Goal: Task Accomplishment & Management: Contribute content

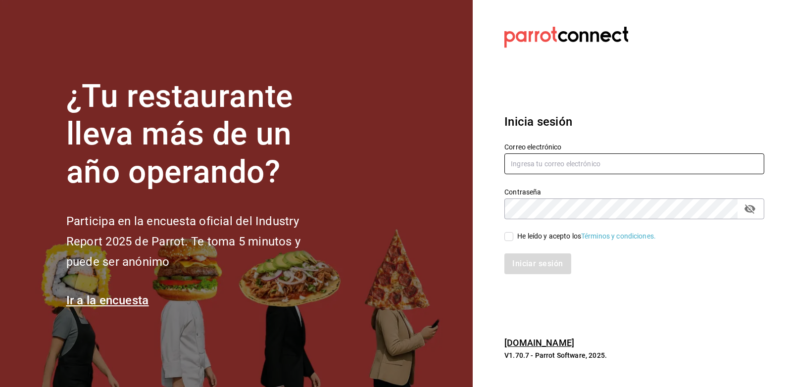
click at [545, 164] on input "text" at bounding box center [634, 163] width 260 height 21
type input "[EMAIL_ADDRESS][DOMAIN_NAME]"
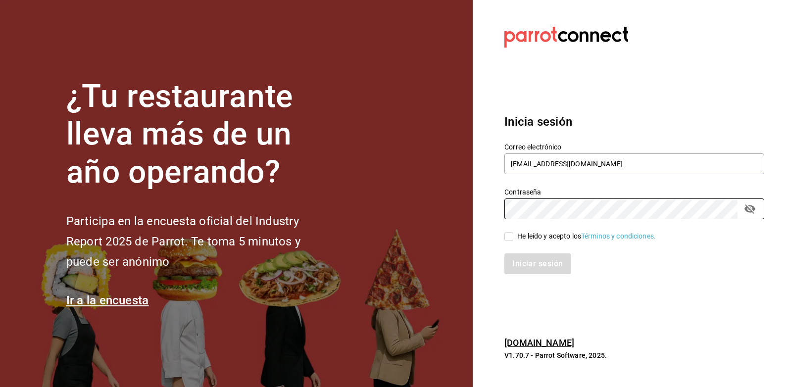
click at [507, 239] on input "He leído y acepto los Términos y condiciones." at bounding box center [508, 236] width 9 height 9
checkbox input "true"
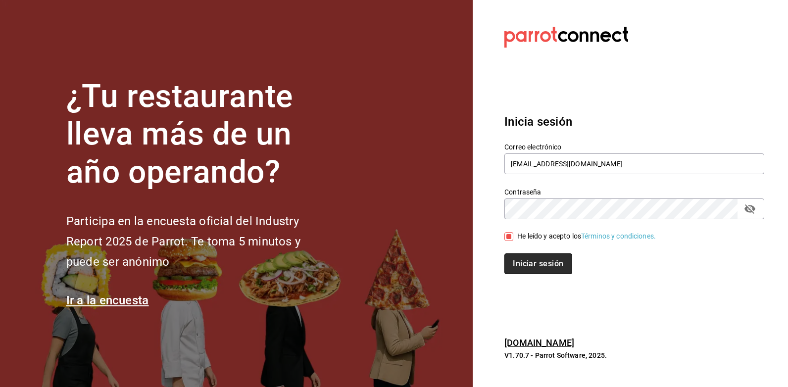
click at [520, 257] on button "Iniciar sesión" at bounding box center [537, 263] width 67 height 21
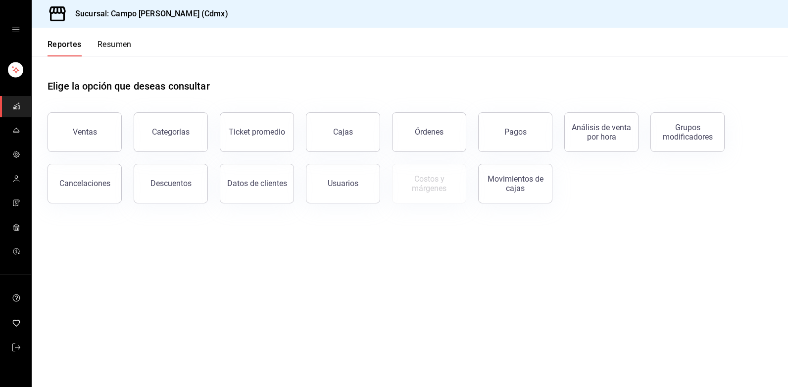
click at [18, 30] on icon "open drawer" at bounding box center [16, 30] width 8 height 8
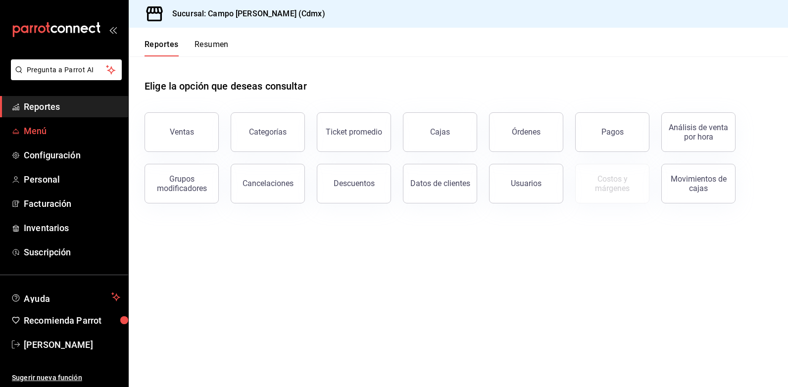
click at [45, 128] on span "Menú" at bounding box center [72, 130] width 97 height 13
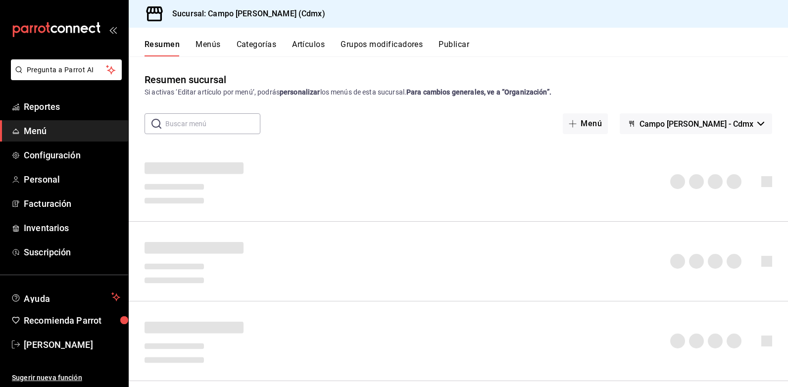
click at [304, 47] on button "Artículos" at bounding box center [308, 48] width 33 height 17
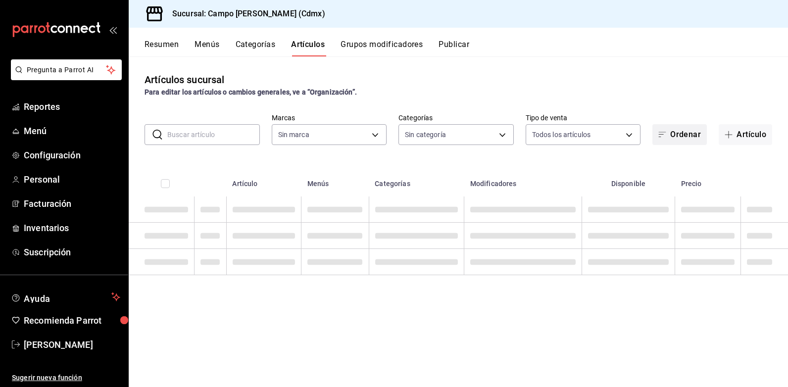
type input "7ebd7ede-d875-4fe8-b9f3-e7dd10eca183"
type input "edf435d5-c345-452a-8dc5-439aed461d1a,4c033641-04bc-475c-a669-d09db92f1b1c,98ec9…"
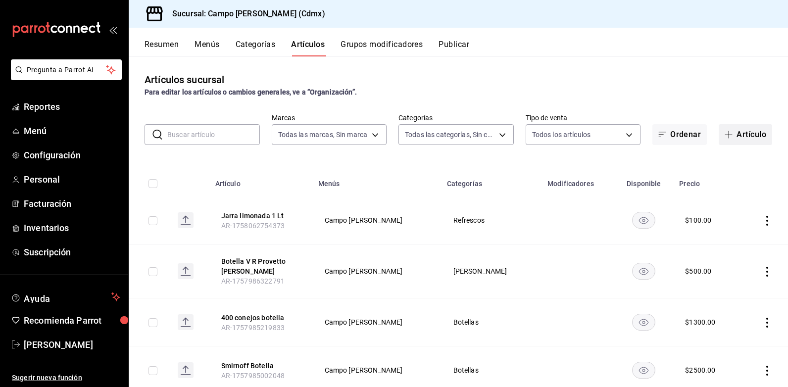
click at [729, 138] on icon "button" at bounding box center [729, 134] width 0 height 7
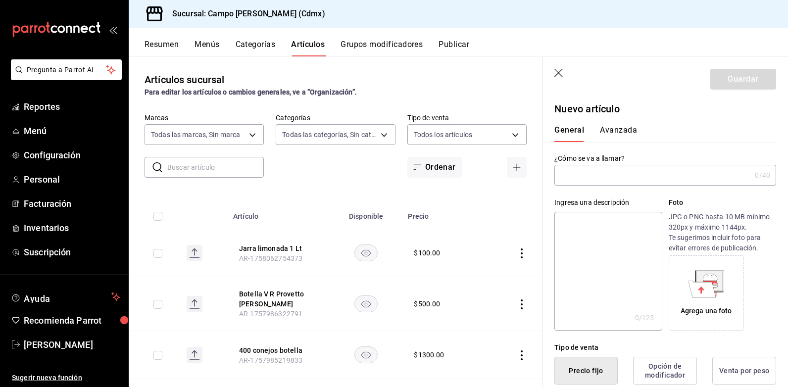
click at [622, 174] on input "text" at bounding box center [652, 175] width 197 height 20
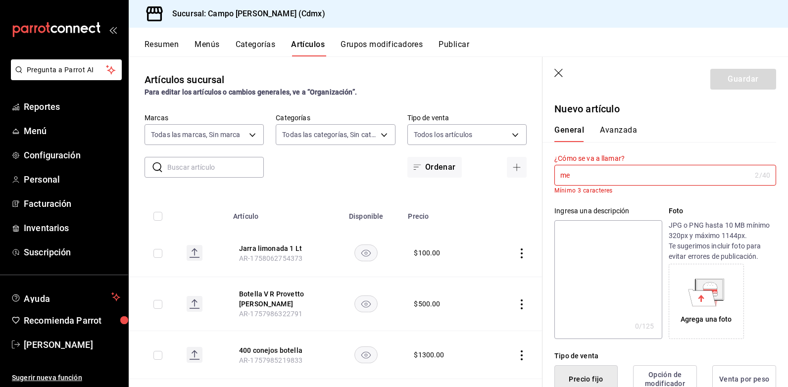
type input "m"
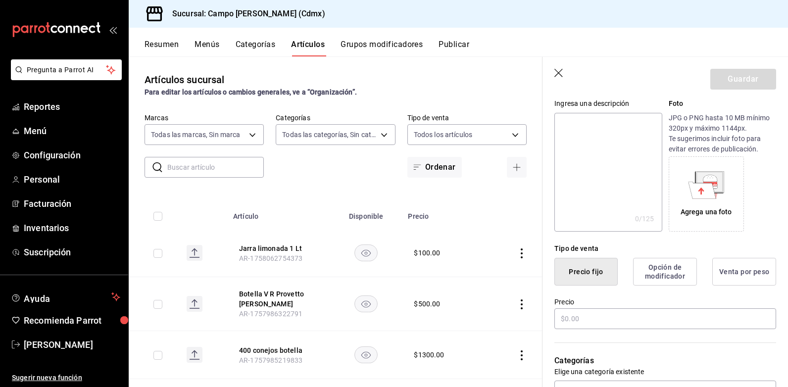
scroll to position [50, 0]
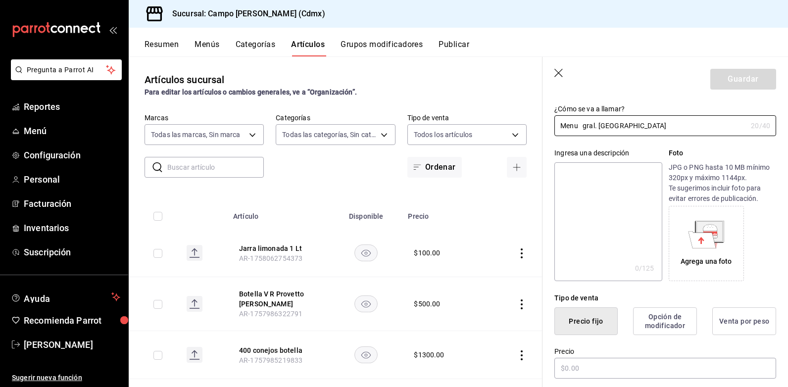
type input "Menu gral. montiel"
click at [588, 181] on textarea at bounding box center [607, 221] width 107 height 119
type textarea "p"
type textarea "x"
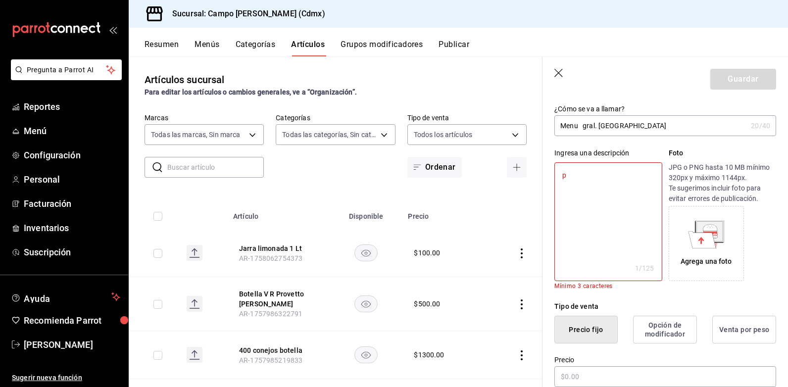
type textarea "pl"
type textarea "x"
type textarea "pla"
type textarea "x"
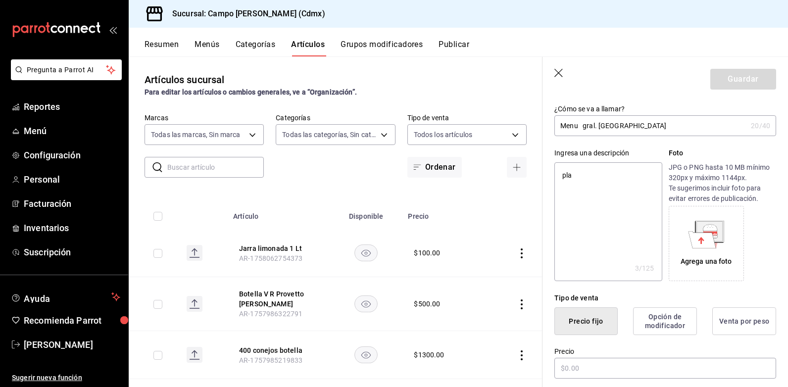
type textarea "plat"
type textarea "x"
type textarea "plato"
type textarea "x"
type textarea "plato"
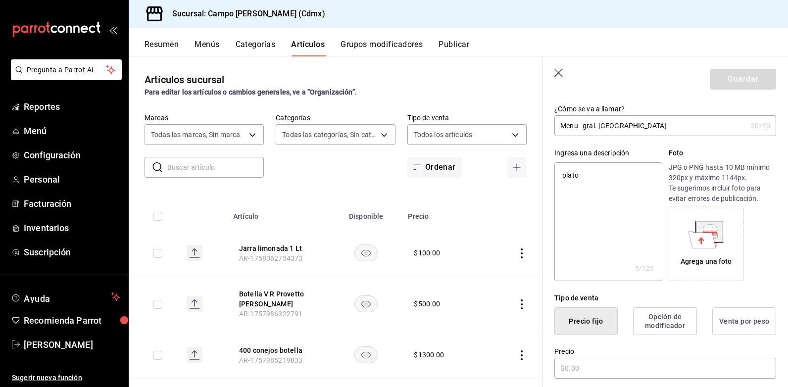
type textarea "x"
type textarea "plato m"
type textarea "x"
type textarea "plato me"
type textarea "x"
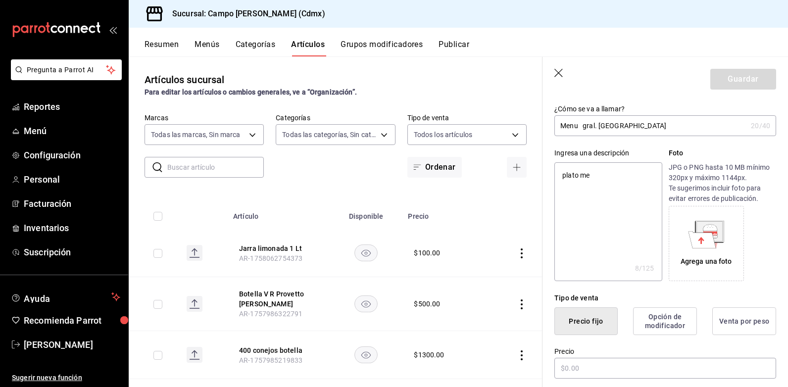
type textarea "plato mex"
type textarea "x"
type textarea "plato mexi"
type textarea "x"
type textarea "plato mexic"
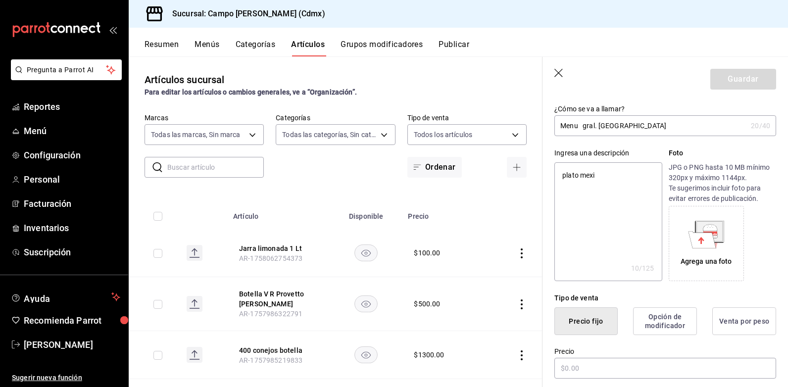
type textarea "x"
type textarea "plato mexica"
type textarea "x"
type textarea "plato mexican"
type textarea "x"
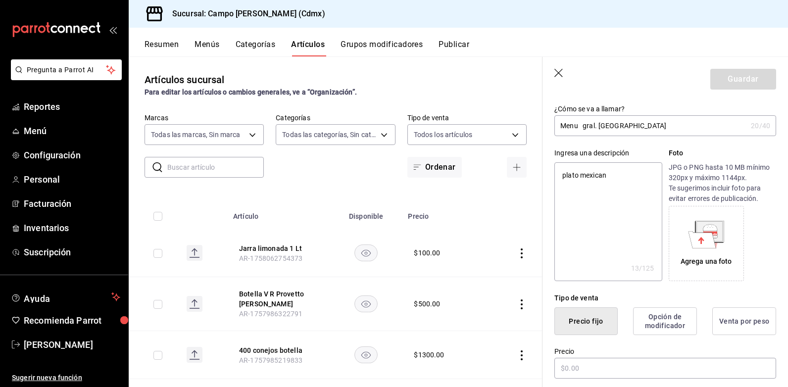
type textarea "plato mexicano"
type textarea "x"
type textarea "plato mexicano,"
type textarea "x"
type textarea "plato mexicano,"
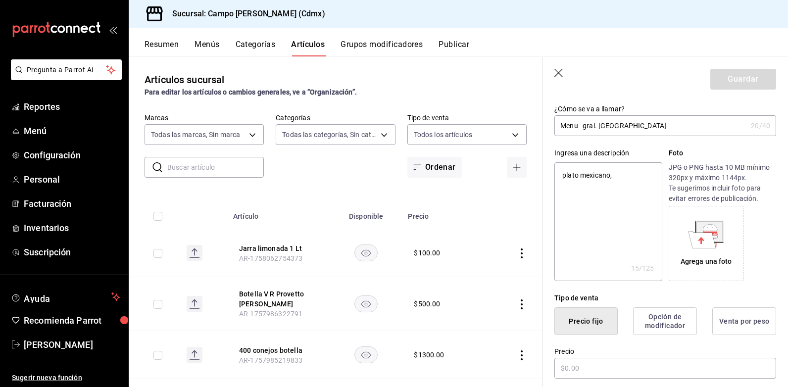
type textarea "x"
type textarea "plato mexicano, p"
type textarea "x"
type textarea "plato mexicano, po"
type textarea "x"
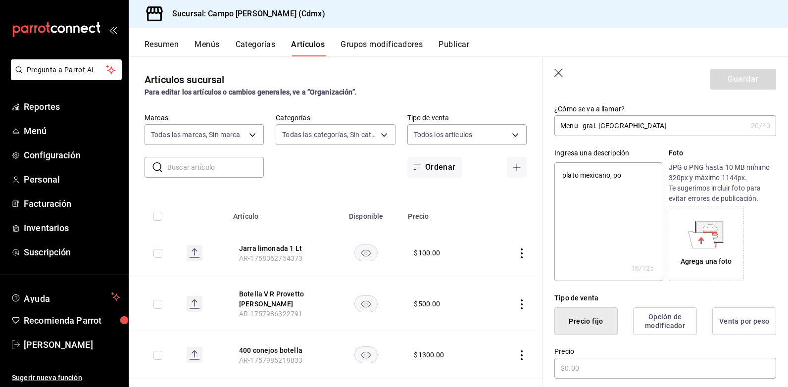
type textarea "plato mexicano, poz"
type textarea "x"
type textarea "plato mexicano, pozo"
type textarea "x"
type textarea "plato mexicano, pozol"
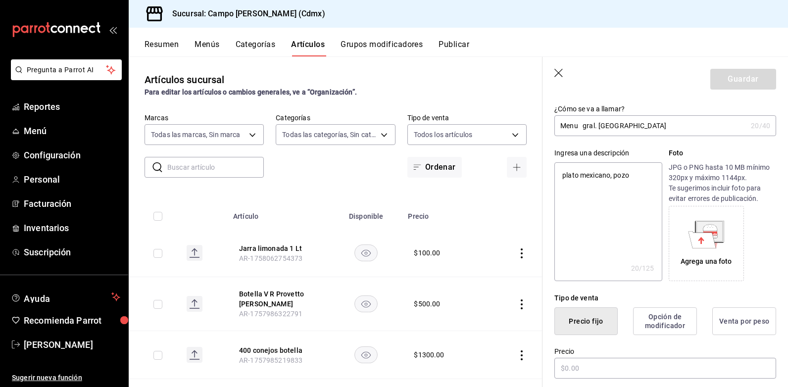
type textarea "x"
type textarea "plato mexicano, pozole"
type textarea "x"
type textarea "plato mexicano, pozole,"
type textarea "x"
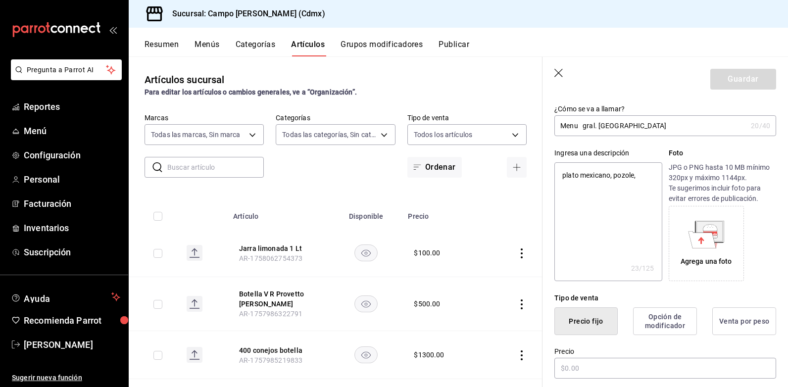
type textarea "plato mexicano, pozole,"
type textarea "x"
type textarea "plato mexicano, pozole, c"
type textarea "x"
type textarea "plato mexicano, pozole, ch"
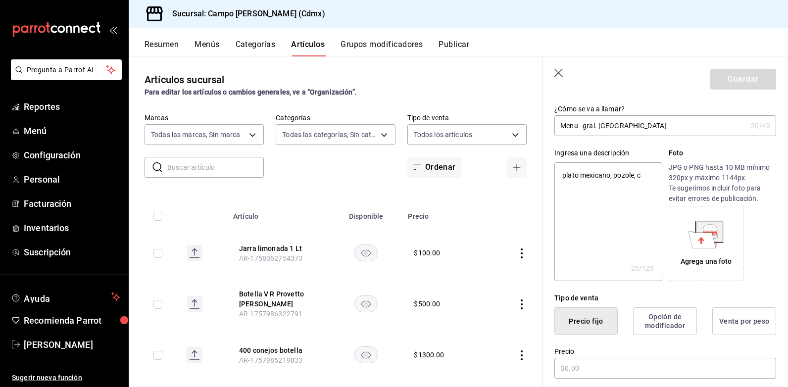
type textarea "x"
type textarea "plato mexicano, pozole, chi"
type textarea "x"
type textarea "plato mexicano, pozole, chil"
type textarea "x"
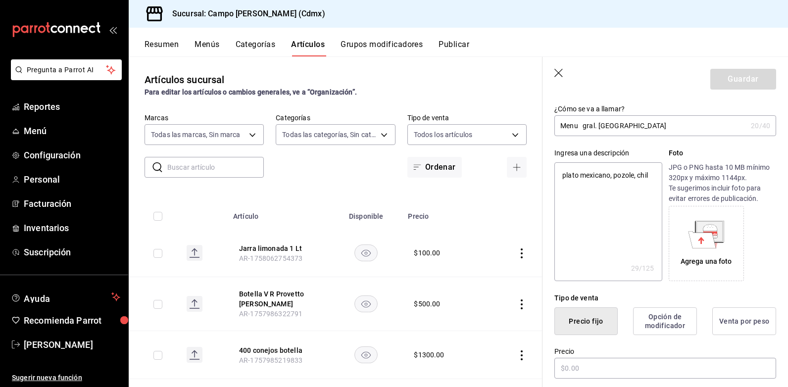
type textarea "plato mexicano, pozole, chile"
type textarea "x"
type textarea "plato mexicano, pozole, chile"
type textarea "x"
type textarea "plato mexicano, pozole, chile e"
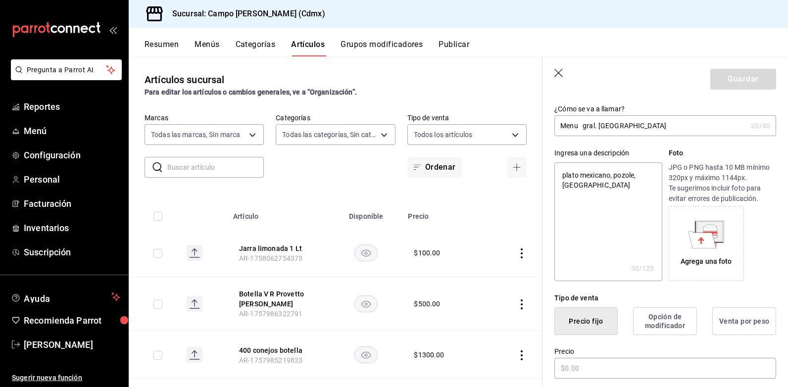
type textarea "x"
type textarea "plato mexicano, pozole, chile en"
type textarea "x"
type textarea "plato mexicano, pozole, chile en"
type textarea "x"
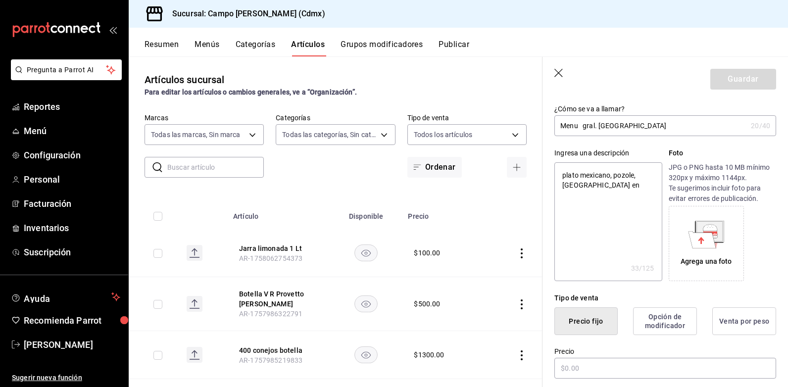
type textarea "plato mexicano, pozole, chile en n"
type textarea "x"
type textarea "plato mexicano, pozole, chile en no"
type textarea "x"
type textarea "plato mexicano, pozole, chile en nog"
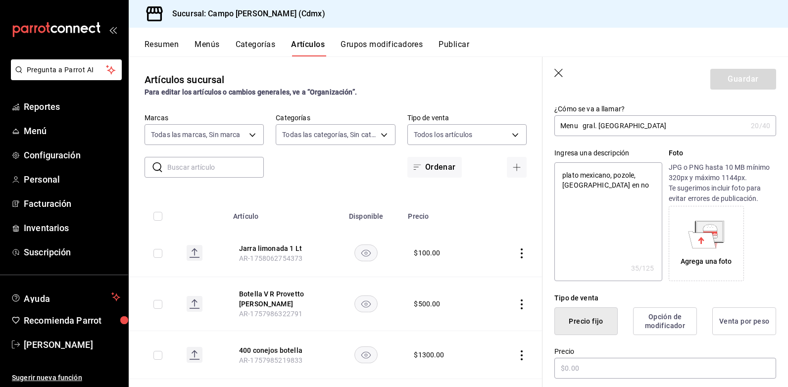
type textarea "x"
type textarea "plato mexicano, pozole, chile en noga"
type textarea "x"
type textarea "plato mexicano, pozole, chile en nogad"
type textarea "x"
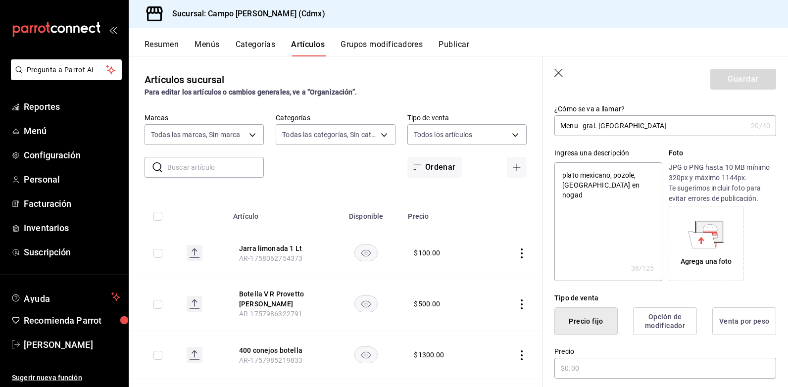
type textarea "plato mexicano, pozole, chile en nogada"
type textarea "x"
type textarea "plato mexicano, pozole, chile en nogada,"
type textarea "x"
type textarea "plato mexicano, pozole, chile en nogada,"
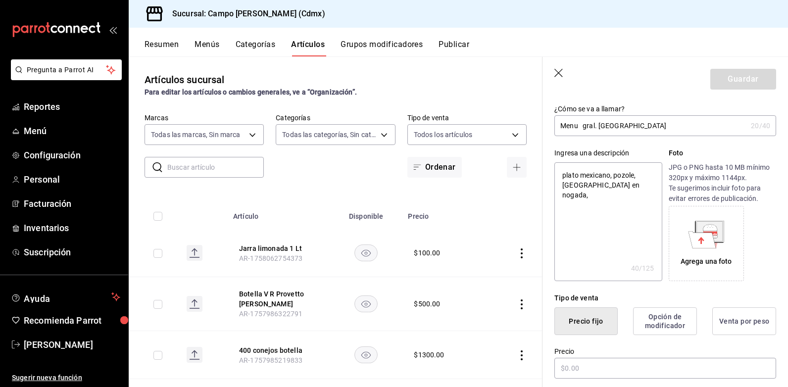
type textarea "x"
type textarea "plato mexicano, pozole, chile en nogada, p"
type textarea "x"
type textarea "plato mexicano, pozole, chile en nogada, pa"
type textarea "x"
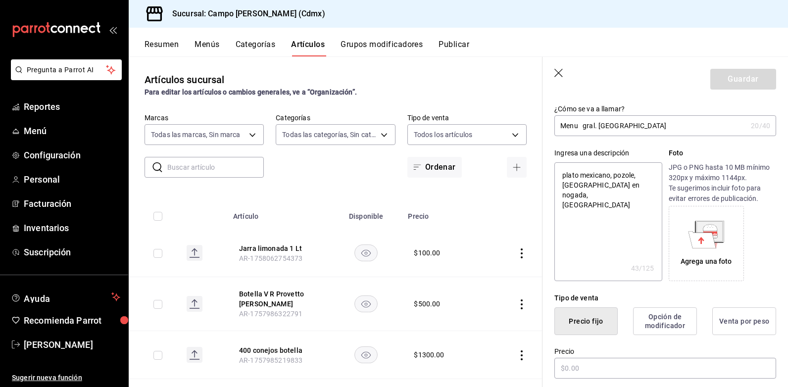
type textarea "plato mexicano, pozole, chile en nogada, pas"
type textarea "x"
type textarea "plato mexicano, pozole, chile en nogada, past"
type textarea "x"
type textarea "plato mexicano, pozole, chile en nogada, paste"
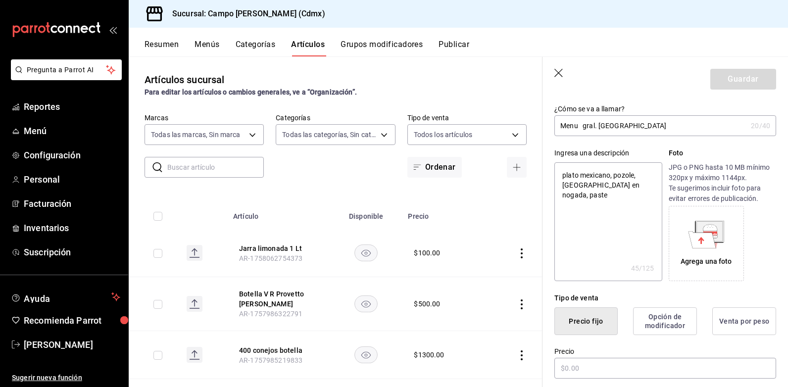
type textarea "x"
type textarea "plato mexicano, pozole, chile en nogada, pastel"
type textarea "x"
type textarea "plato mexicano, pozole, chile en nogada, pastel"
type textarea "x"
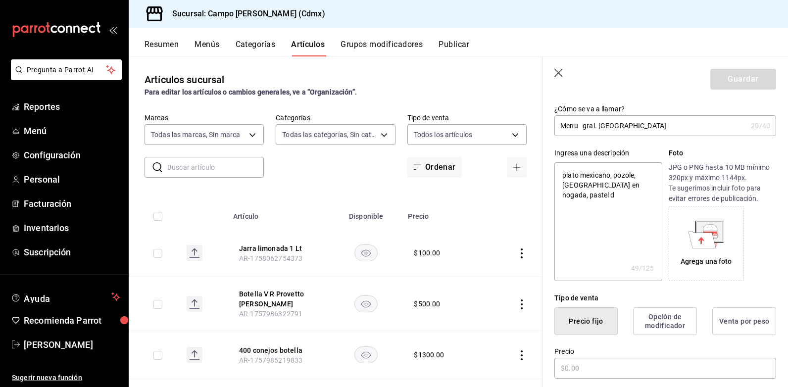
type textarea "plato mexicano, pozole, chile en nogada, pastel de"
type textarea "x"
type textarea "plato mexicano, pozole, chile en nogada, pastel de"
type textarea "x"
type textarea "plato mexicano, pozole, chile en nogada, pastel de z"
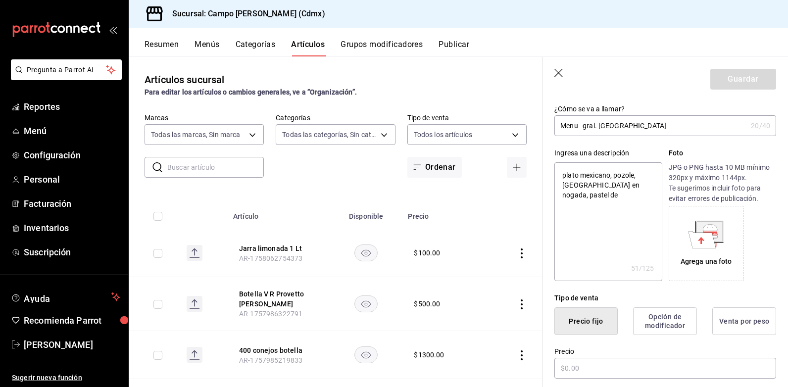
type textarea "x"
type textarea "plato mexicano, pozole, chile en nogada, pastel de za"
type textarea "x"
type textarea "plato mexicano, pozole, chile en nogada, pastel de zar"
type textarea "x"
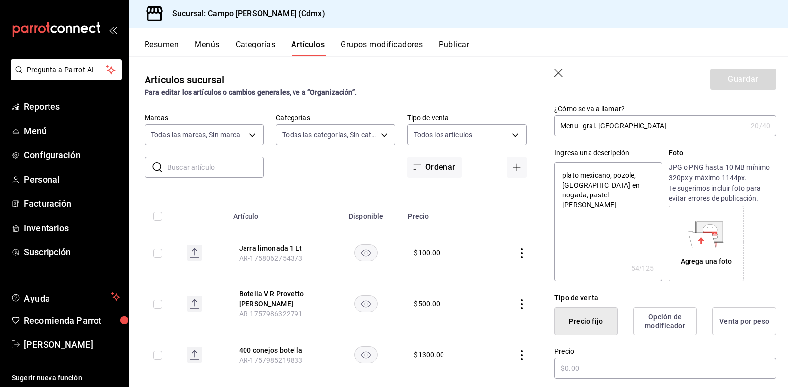
type textarea "plato mexicano, pozole, chile en nogada, pastel de zarz"
type textarea "x"
type textarea "plato mexicano, pozole, chile en nogada, pastel de zarza"
type textarea "x"
type textarea "plato mexicano, pozole, chile en nogada, pastel de zarzam"
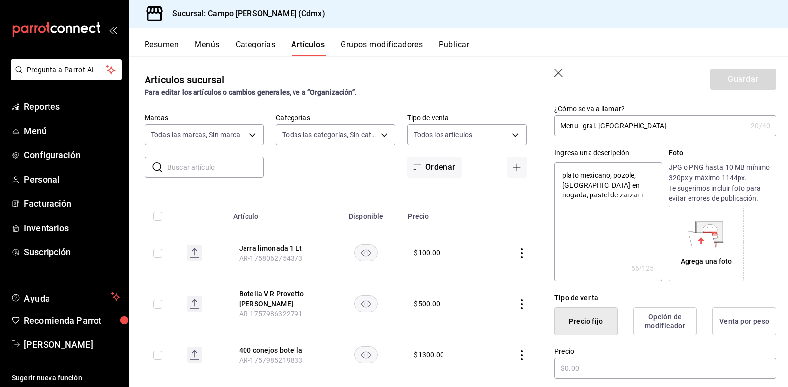
type textarea "x"
type textarea "plato mexicano, pozole, chile en nogada, pastel de zarzamo"
type textarea "x"
type textarea "plato mexicano, pozole, chile en nogada, pastel de zarzamor"
type textarea "x"
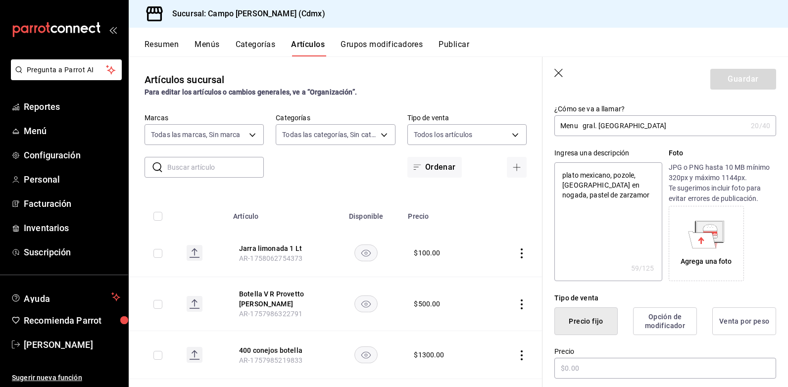
type textarea "plato mexicano, pozole, chile en nogada, pastel de zarzamora"
type textarea "x"
type textarea "plato mexicano, pozole, chile en nogada, pastel de zarzamora"
type textarea "x"
click at [613, 342] on div "Precio" at bounding box center [660, 357] width 234 height 45
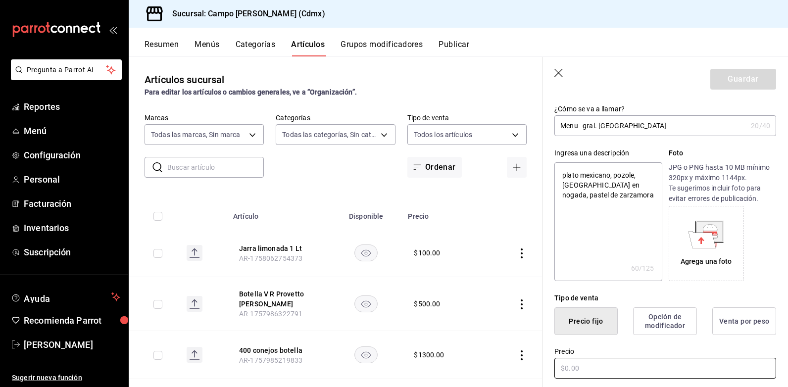
click at [591, 371] on input "text" at bounding box center [665, 368] width 222 height 21
type input "$6.00"
type textarea "x"
type input "$65.00"
type textarea "x"
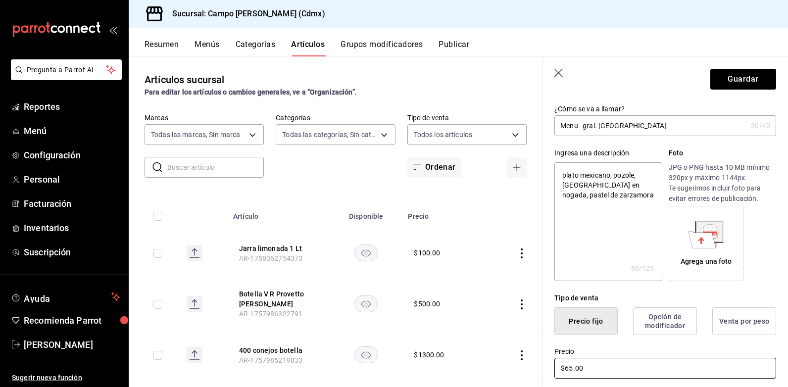
type input "$650.00"
type textarea "x"
type input "$650.00"
type textarea "x"
type input "$650.00"
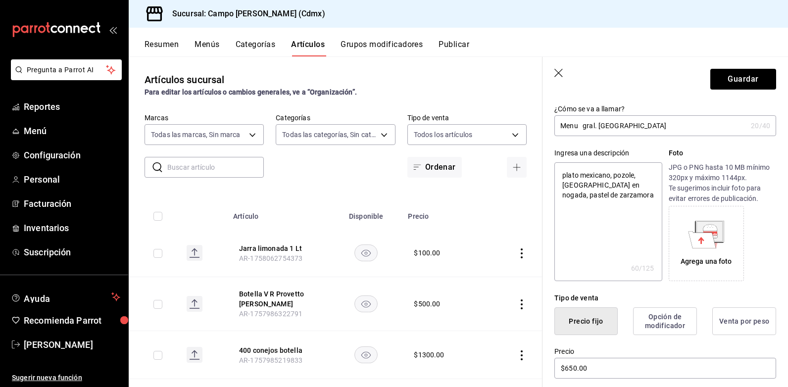
click at [514, 214] on th at bounding box center [513, 214] width 57 height 32
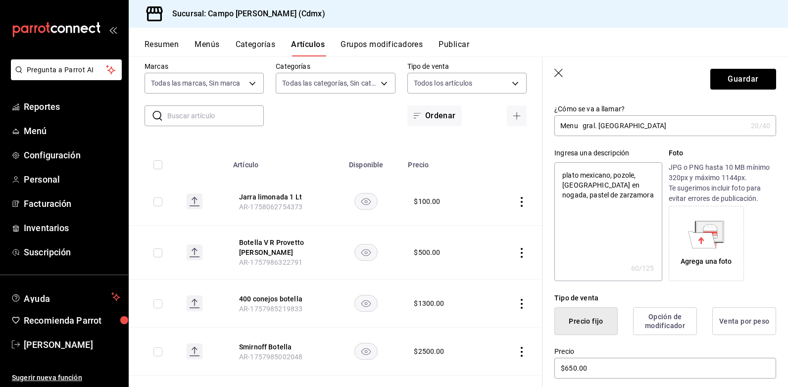
scroll to position [149, 0]
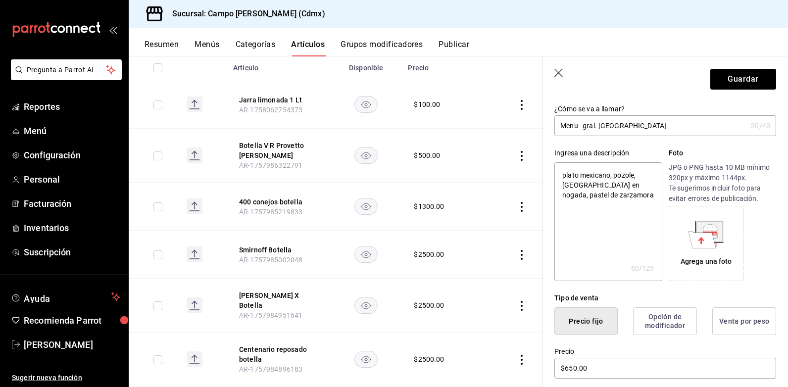
click at [603, 346] on div "Precio $650.00" at bounding box center [660, 357] width 234 height 45
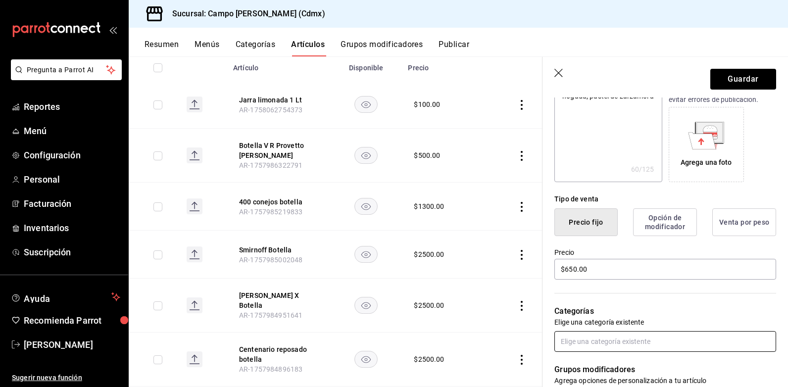
click at [621, 343] on input "text" at bounding box center [665, 341] width 222 height 21
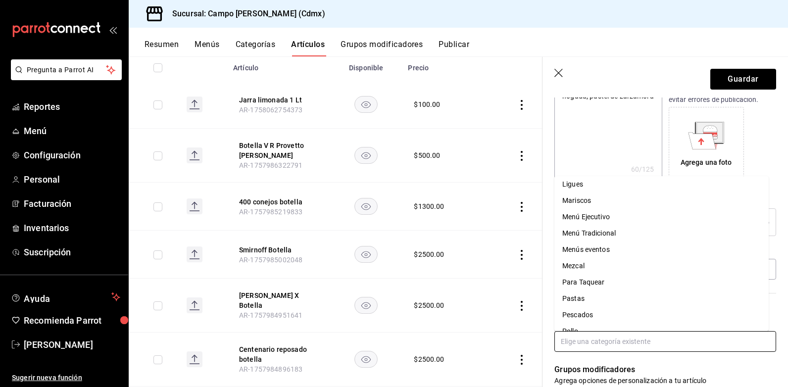
scroll to position [446, 0]
click at [584, 249] on li "Menús eventos" at bounding box center [661, 249] width 214 height 16
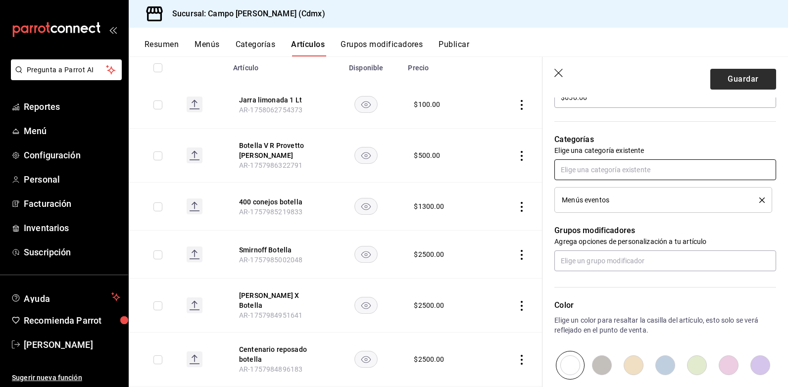
scroll to position [289, 0]
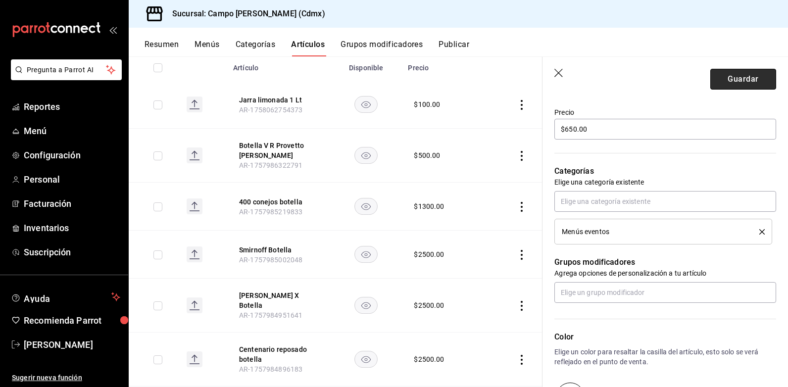
click at [721, 75] on button "Guardar" at bounding box center [743, 79] width 66 height 21
type textarea "x"
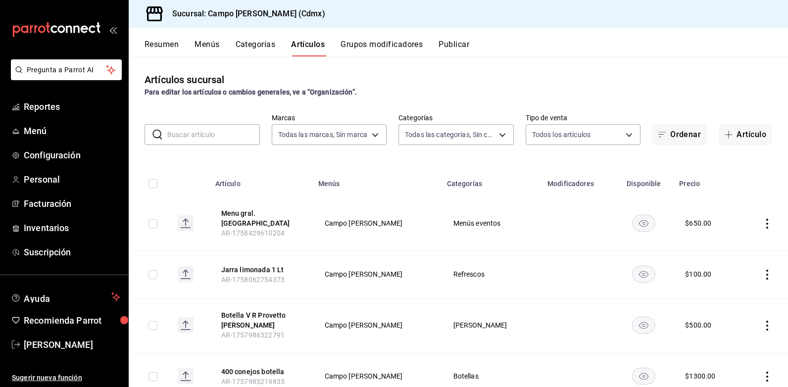
click at [482, 76] on div "Artículos sucursal Para editar los artículos o cambios generales, ve a “Organiz…" at bounding box center [458, 84] width 659 height 25
